Goal: Navigation & Orientation: Find specific page/section

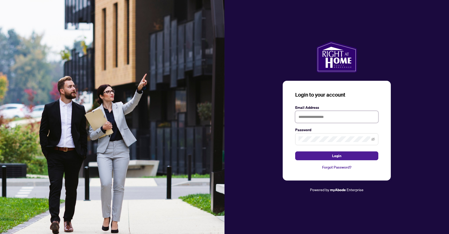
click at [323, 118] on input "text" at bounding box center [336, 117] width 83 height 12
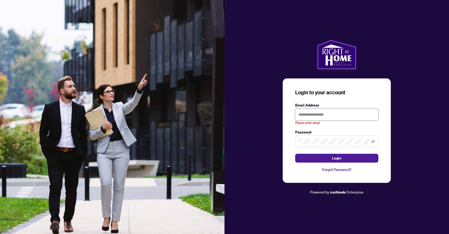
type input "**********"
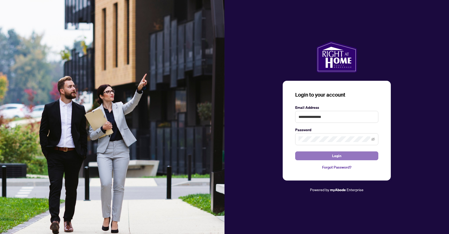
click at [336, 154] on span "Login" at bounding box center [336, 156] width 9 height 8
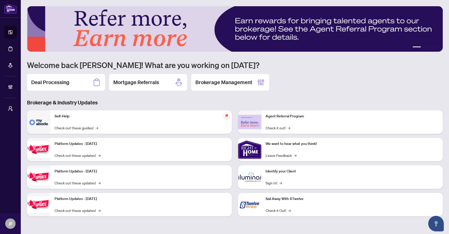
drag, startPoint x: 422, startPoint y: 33, endPoint x: 351, endPoint y: 33, distance: 71.3
click at [351, 33] on img at bounding box center [235, 29] width 416 height 46
click at [419, 47] on li "1" at bounding box center [417, 48] width 8 height 2
drag, startPoint x: 179, startPoint y: 28, endPoint x: 216, endPoint y: 27, distance: 36.9
click at [216, 27] on img at bounding box center [235, 29] width 416 height 46
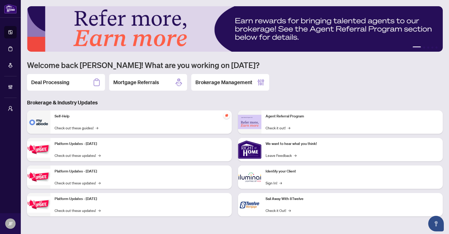
click at [329, 36] on img at bounding box center [235, 29] width 416 height 46
